Goal: Obtain resource: Download file/media

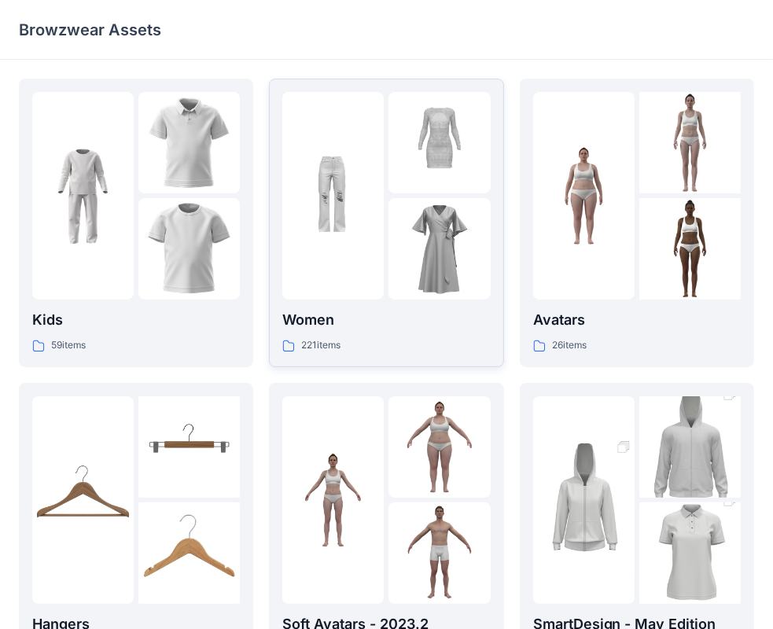
click at [413, 225] on img at bounding box center [438, 248] width 101 height 101
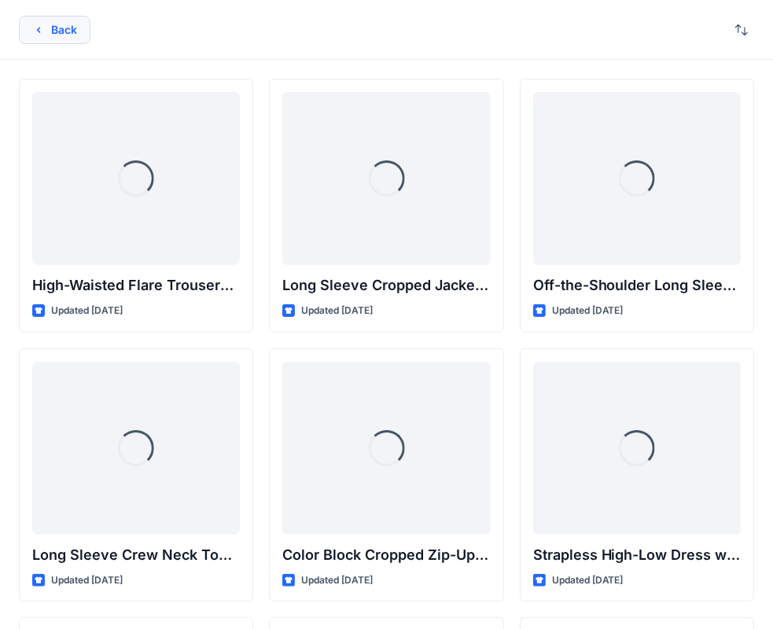
click at [54, 31] on button "Back" at bounding box center [55, 30] width 72 height 28
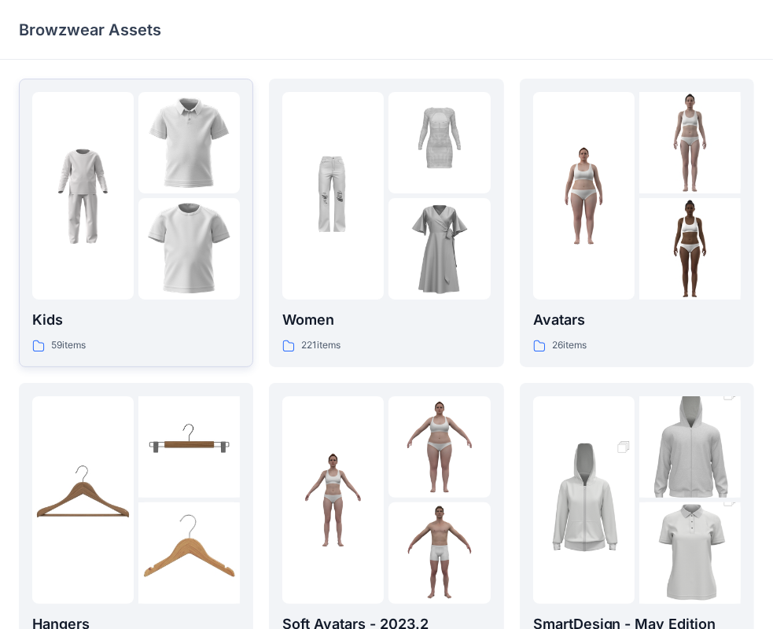
click at [121, 209] on img at bounding box center [82, 195] width 101 height 101
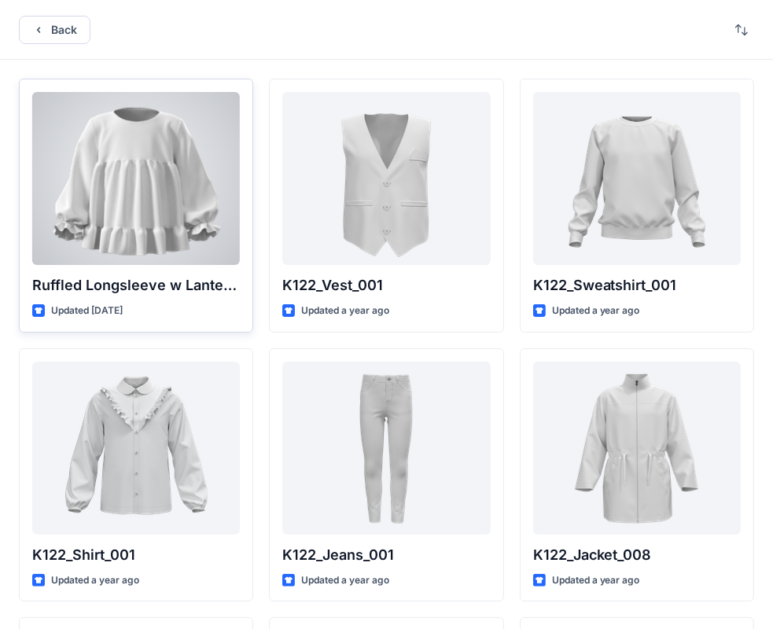
click at [175, 179] on div at bounding box center [136, 178] width 208 height 173
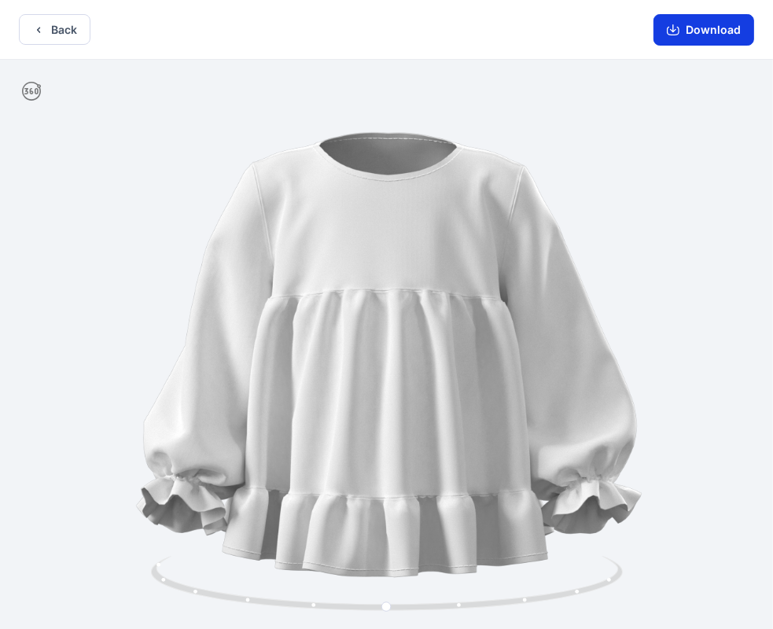
click at [688, 32] on button "Download" at bounding box center [703, 29] width 101 height 31
click at [63, 37] on button "Back" at bounding box center [55, 29] width 72 height 31
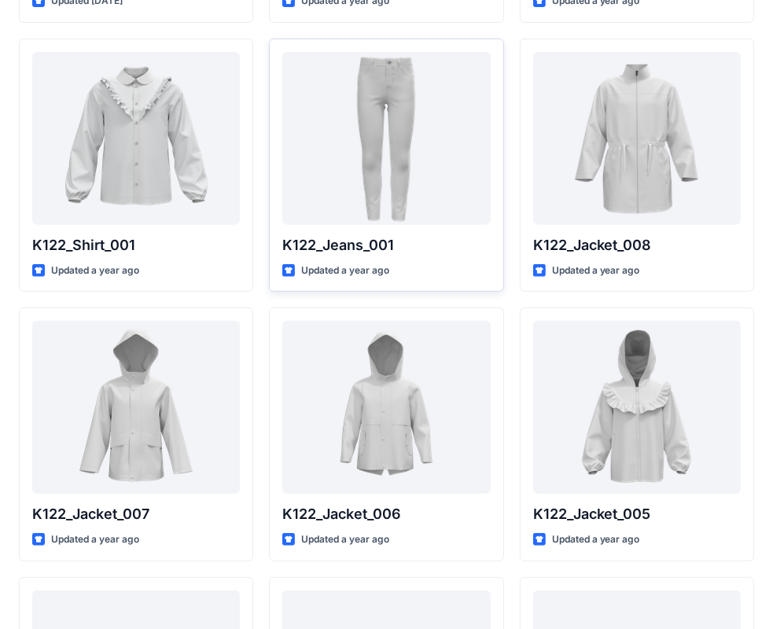
scroll to position [236, 0]
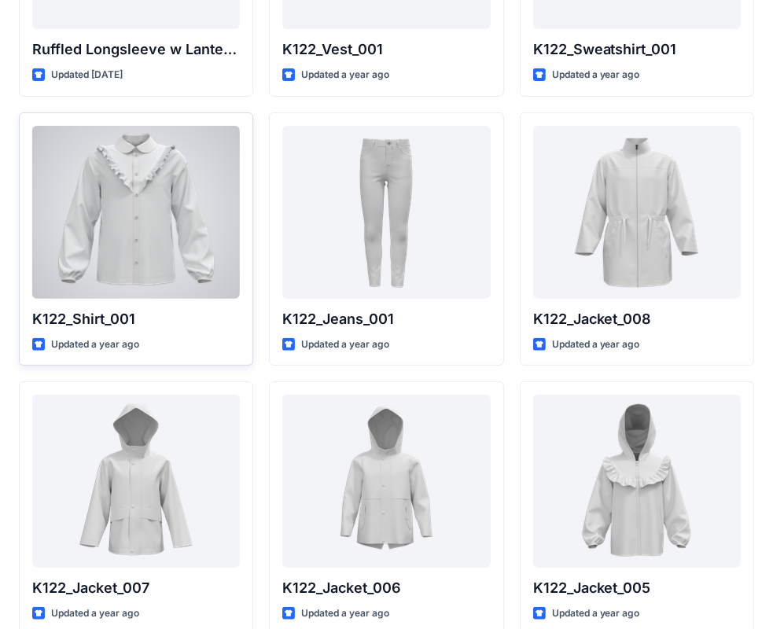
click at [167, 268] on div at bounding box center [136, 212] width 208 height 173
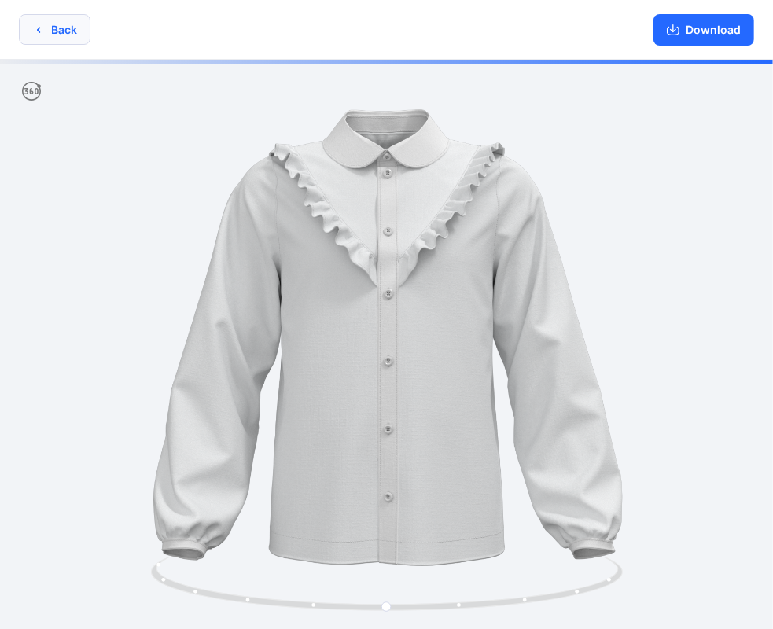
click at [40, 28] on icon "button" at bounding box center [38, 30] width 13 height 13
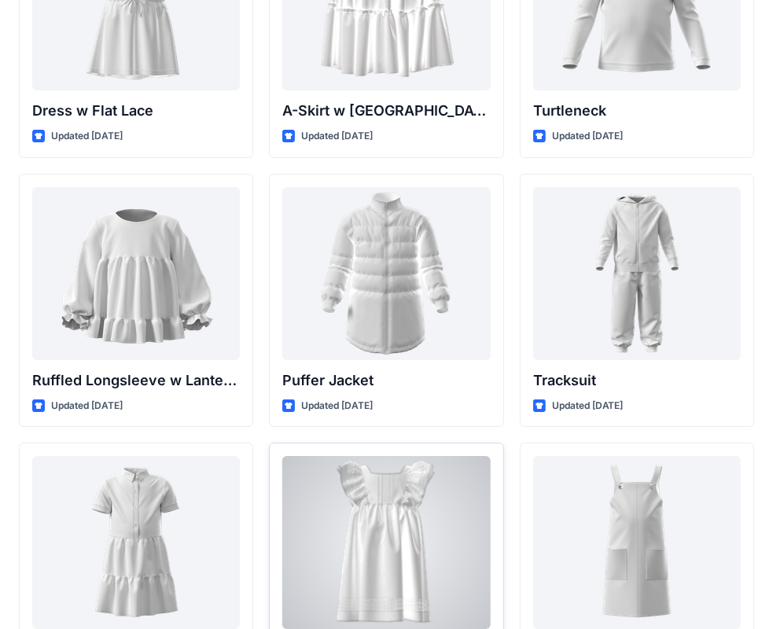
scroll to position [3660, 0]
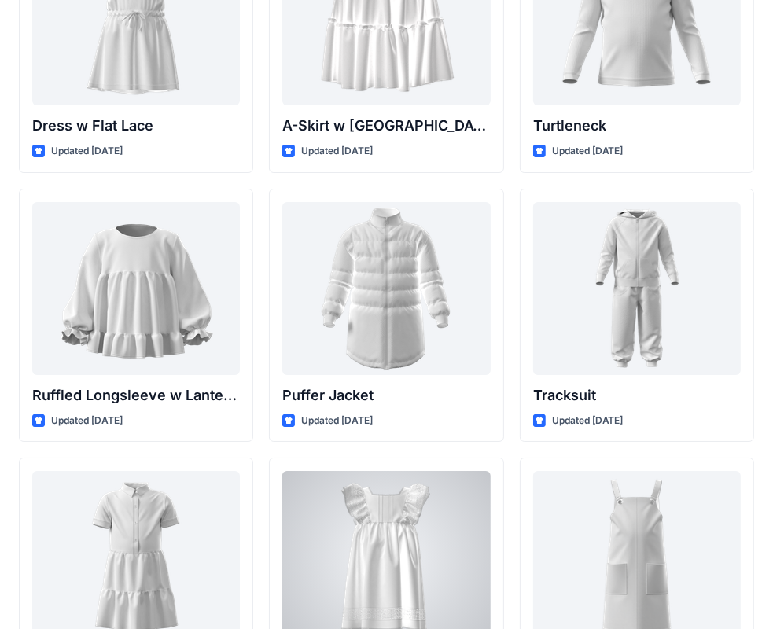
click at [414, 511] on div at bounding box center [386, 557] width 208 height 173
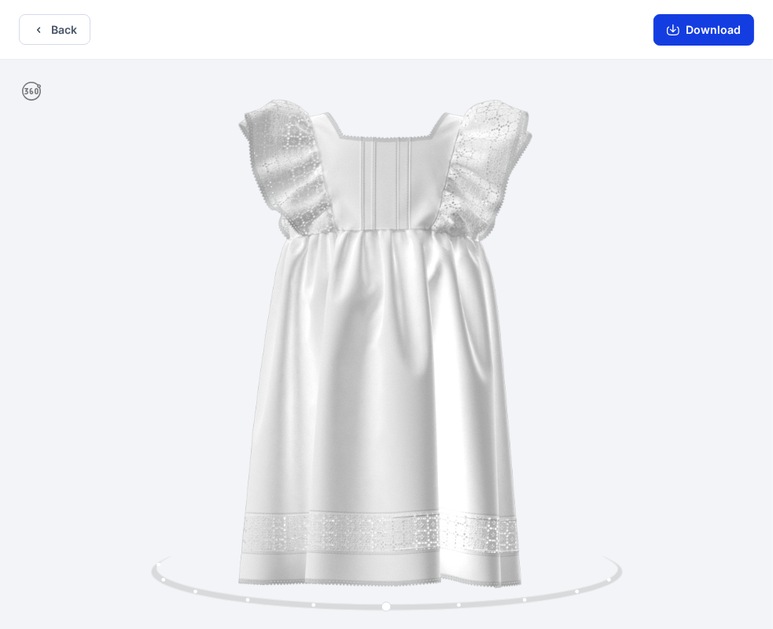
click at [708, 24] on button "Download" at bounding box center [703, 29] width 101 height 31
click at [24, 29] on button "Back" at bounding box center [55, 29] width 72 height 31
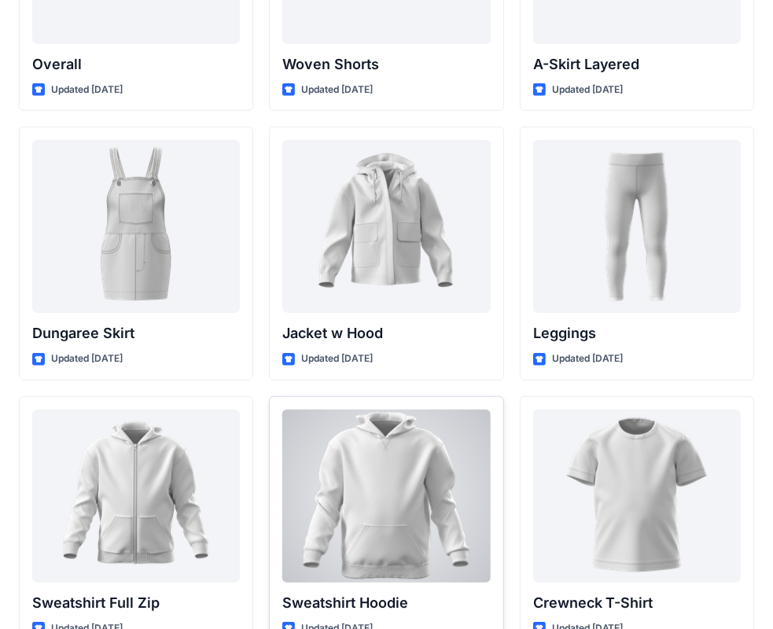
scroll to position [4524, 0]
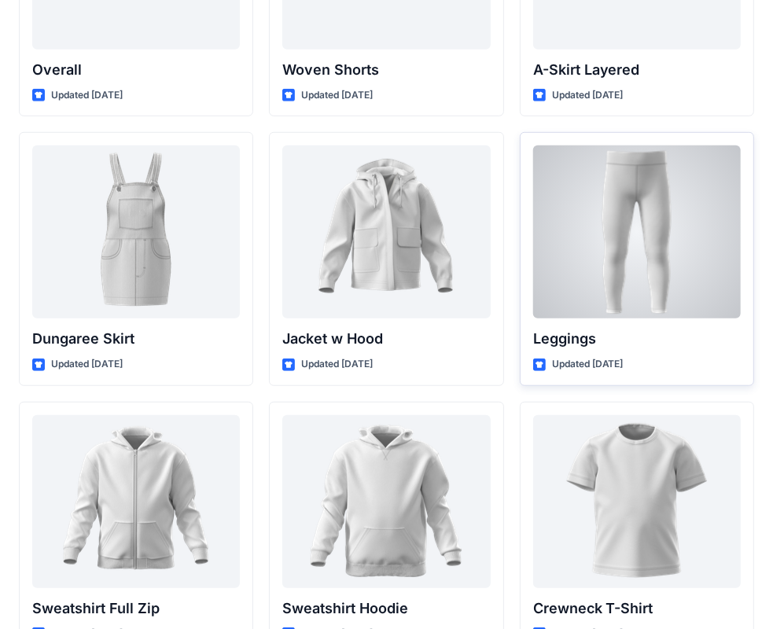
click at [686, 292] on div at bounding box center [637, 231] width 208 height 173
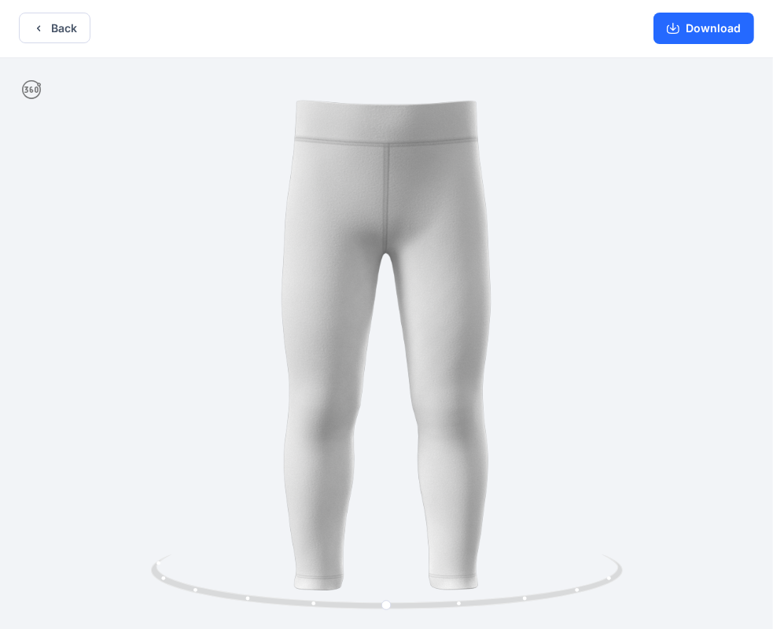
scroll to position [3, 0]
click at [727, 25] on button "Download" at bounding box center [703, 26] width 101 height 31
click at [51, 18] on button "Back" at bounding box center [55, 26] width 72 height 31
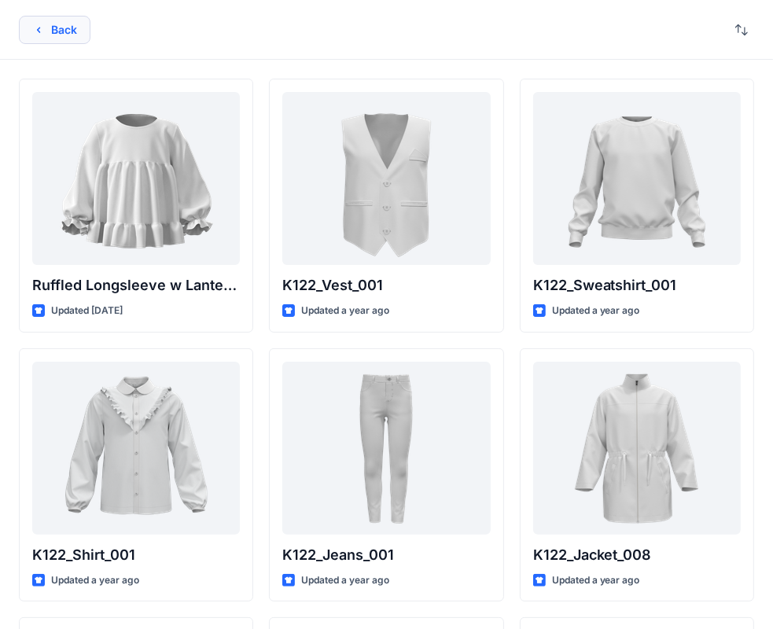
click at [47, 21] on button "Back" at bounding box center [55, 30] width 72 height 28
